Goal: Information Seeking & Learning: Learn about a topic

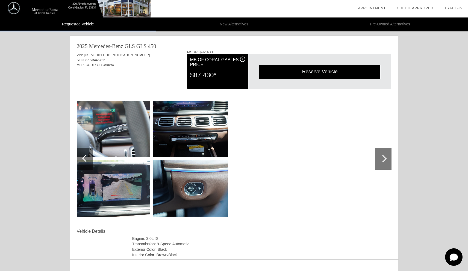
click at [87, 163] on div at bounding box center [85, 159] width 16 height 22
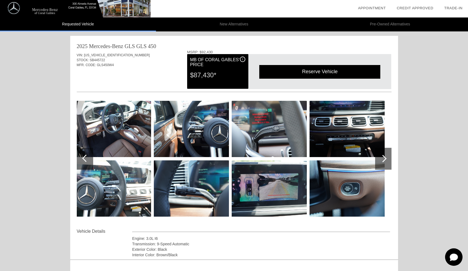
click at [87, 163] on div at bounding box center [85, 159] width 16 height 22
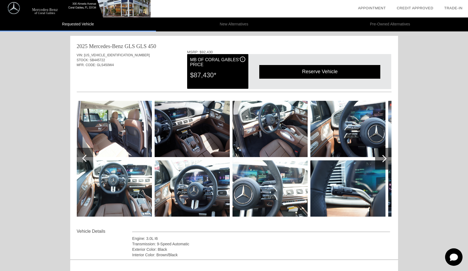
click at [87, 163] on div at bounding box center [85, 159] width 16 height 22
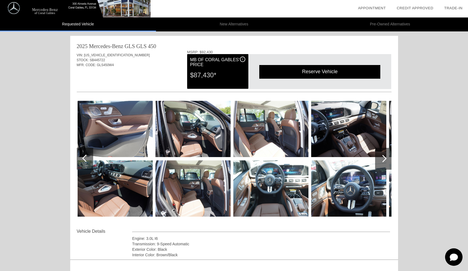
click at [87, 163] on div at bounding box center [85, 159] width 16 height 22
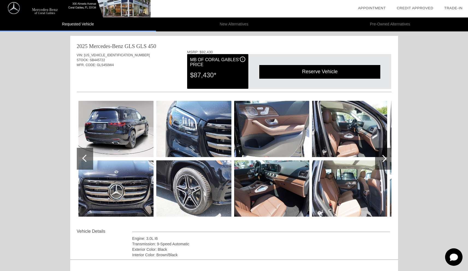
click at [81, 159] on div at bounding box center [85, 159] width 16 height 22
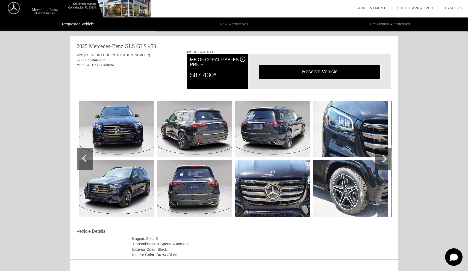
click at [81, 159] on div at bounding box center [85, 159] width 16 height 22
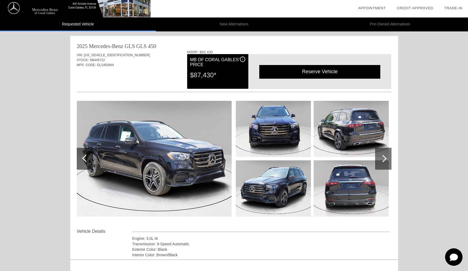
click at [81, 159] on div at bounding box center [85, 159] width 16 height 22
click at [388, 156] on div at bounding box center [383, 159] width 16 height 22
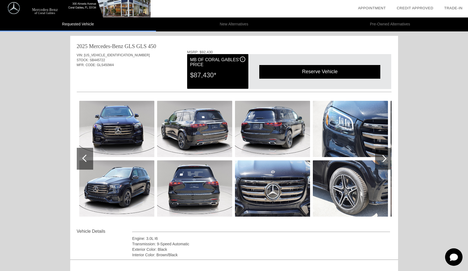
click at [388, 156] on div at bounding box center [383, 159] width 16 height 22
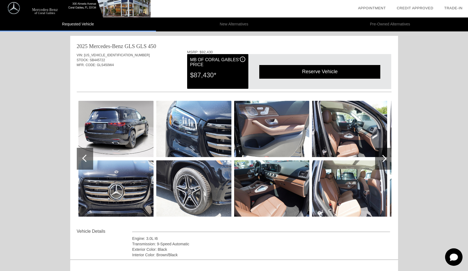
click at [388, 156] on div at bounding box center [383, 159] width 16 height 22
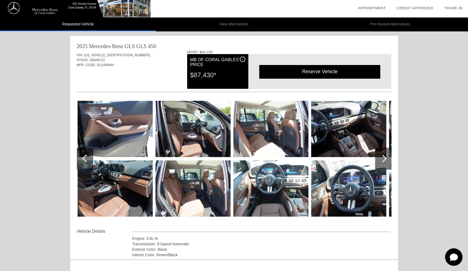
click at [388, 156] on div at bounding box center [383, 159] width 16 height 22
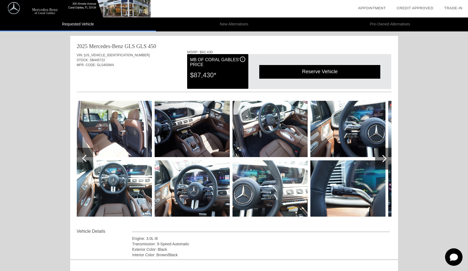
click at [388, 156] on div at bounding box center [383, 159] width 16 height 22
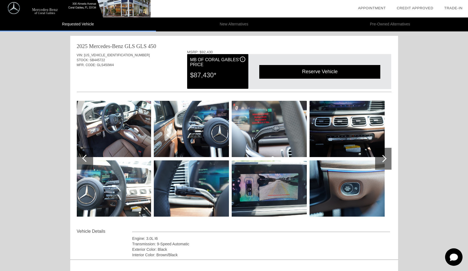
click at [388, 156] on div at bounding box center [383, 159] width 16 height 22
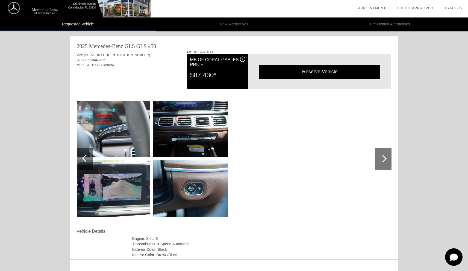
click at [388, 156] on div at bounding box center [383, 159] width 16 height 22
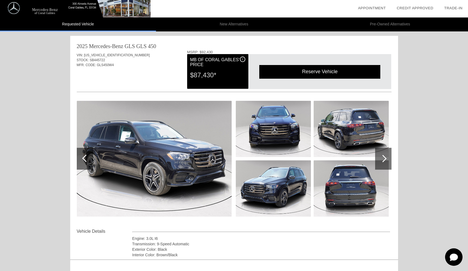
scroll to position [43, 0]
